Goal: Subscribe to service/newsletter

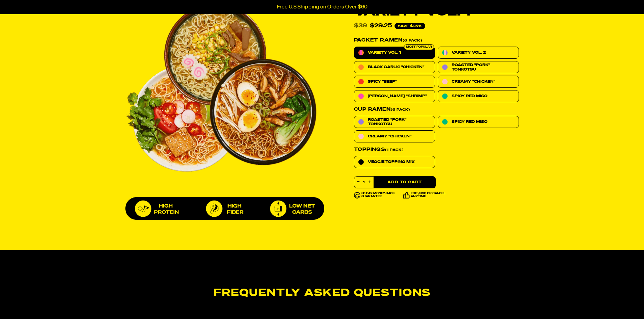
scroll to position [304, 0]
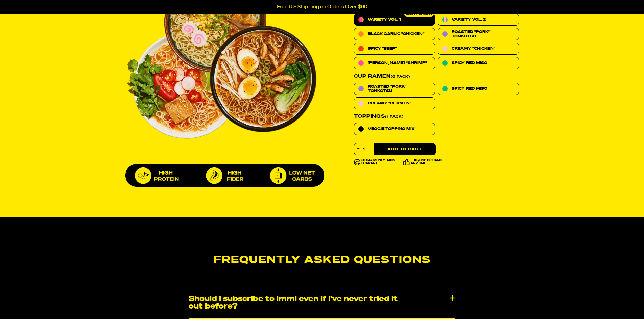
click at [395, 146] on button "Add to Cart" at bounding box center [404, 149] width 62 height 12
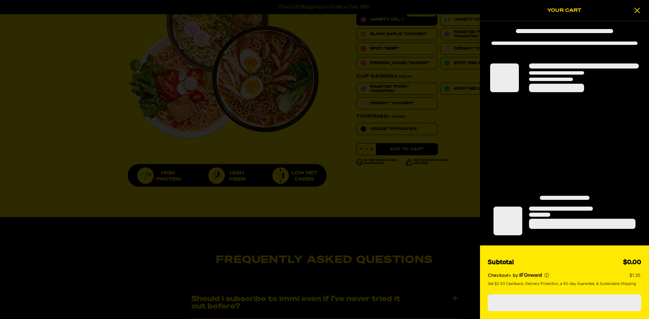
select select "1991016499"
select select "Every 30 Days"
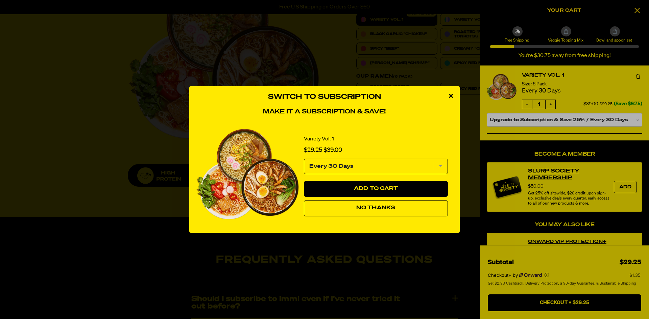
click at [453, 94] on icon "close modal" at bounding box center [451, 96] width 4 height 6
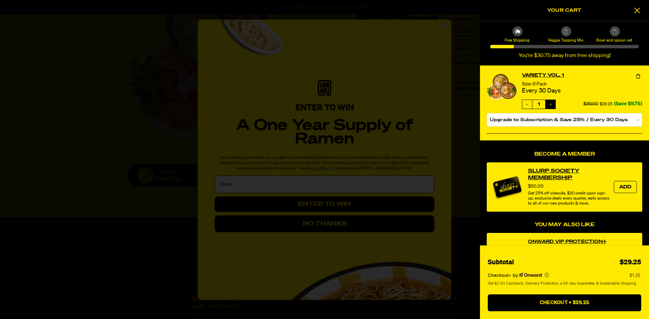
click at [554, 104] on button "Increase quantity" at bounding box center [551, 104] width 10 height 9
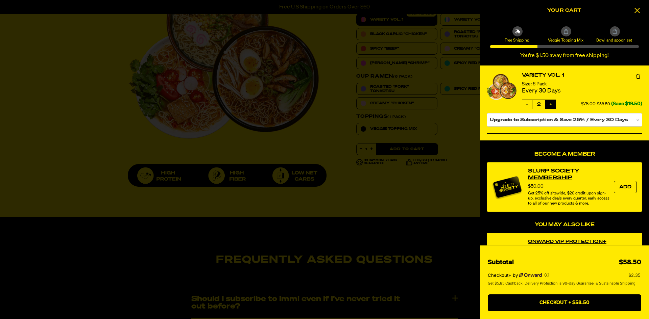
click at [552, 103] on icon "Increase quantity" at bounding box center [551, 104] width 4 height 4
click at [551, 103] on icon "Increase quantity" at bounding box center [551, 104] width 4 height 4
type input "4"
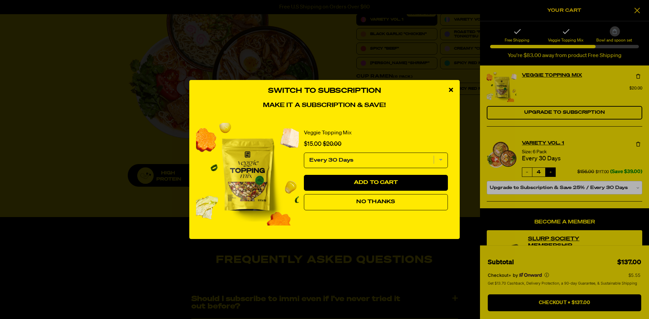
click at [635, 11] on div "Switch to Subscription Make it a subscription & save! Veggie Topping Mix Sale p…" at bounding box center [324, 159] width 649 height 319
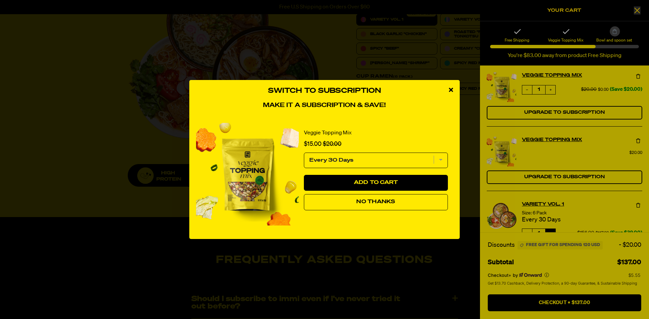
click at [449, 87] on icon "close modal" at bounding box center [451, 90] width 4 height 6
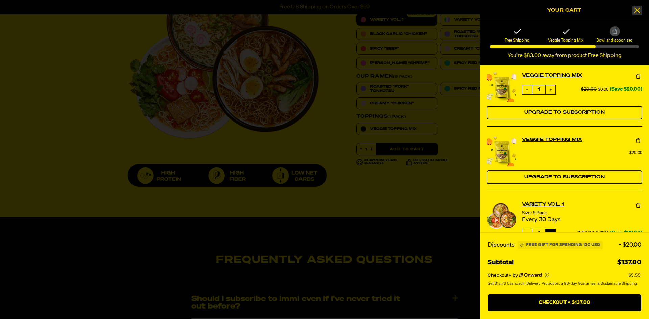
click at [638, 9] on icon at bounding box center [636, 10] width 5 height 5
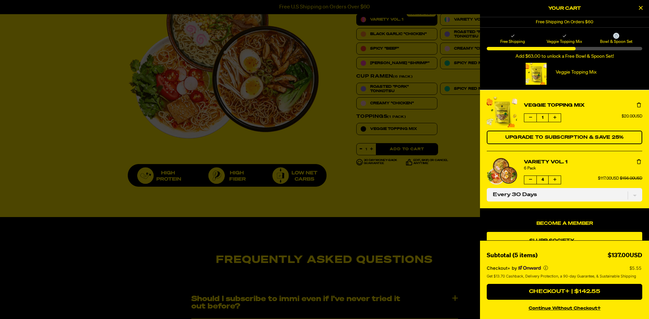
click at [425, 83] on div at bounding box center [324, 159] width 649 height 319
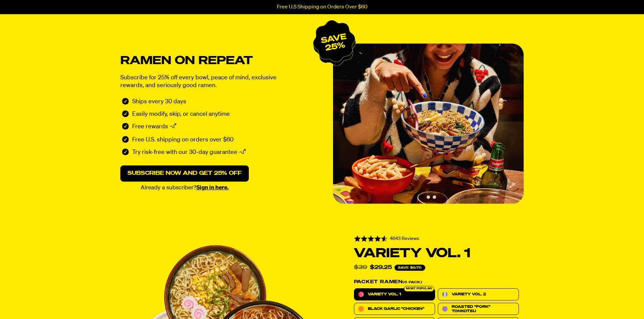
scroll to position [0, 0]
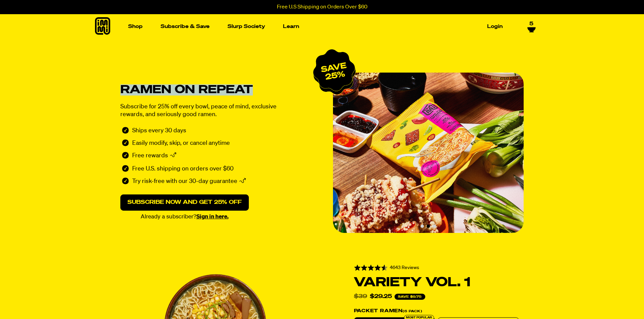
drag, startPoint x: 147, startPoint y: 87, endPoint x: 258, endPoint y: 87, distance: 110.9
click at [256, 87] on div "Ramen on repeat Subscribe for 25% off every bowl, peace of mind, exclusive rewa…" at bounding box center [322, 153] width 454 height 161
click at [260, 88] on h1 "Ramen on repeat" at bounding box center [218, 90] width 196 height 9
click at [429, 154] on img "Slide 2 of 3" at bounding box center [428, 153] width 191 height 161
